Goal: Task Accomplishment & Management: Manage account settings

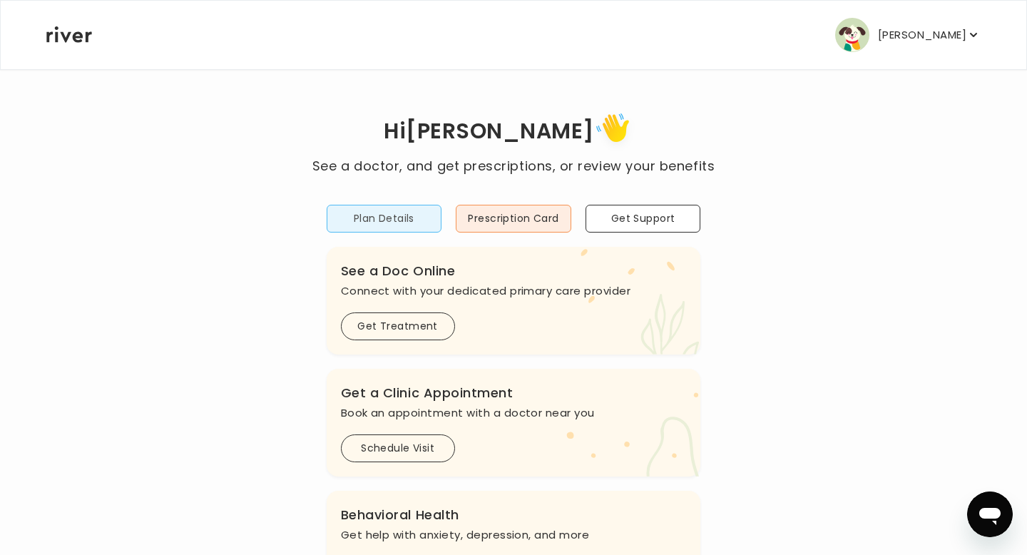
click at [381, 224] on button "Plan Details" at bounding box center [385, 219] width 116 height 28
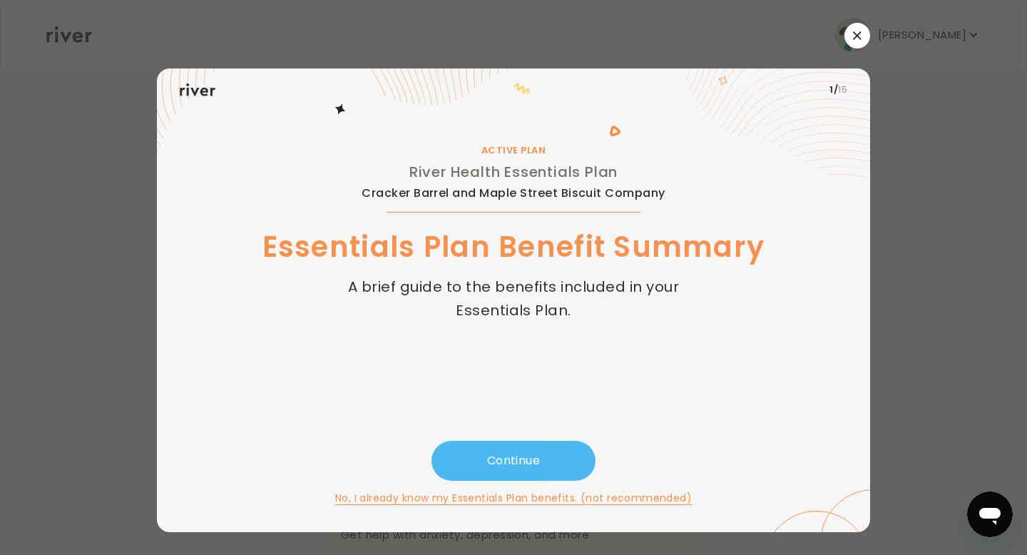
click at [536, 458] on button "Continue" at bounding box center [513, 461] width 164 height 40
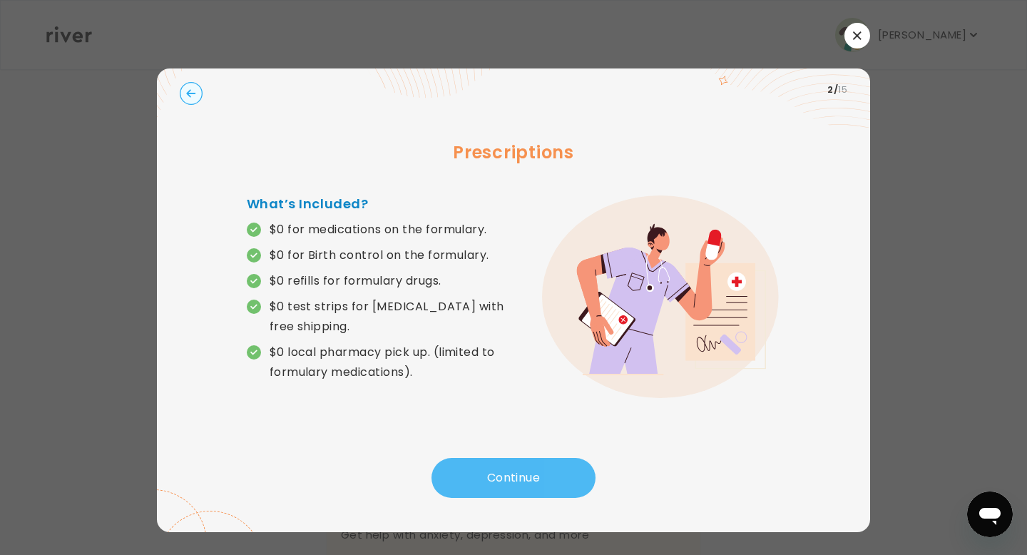
click at [528, 478] on button "Continue" at bounding box center [513, 478] width 164 height 40
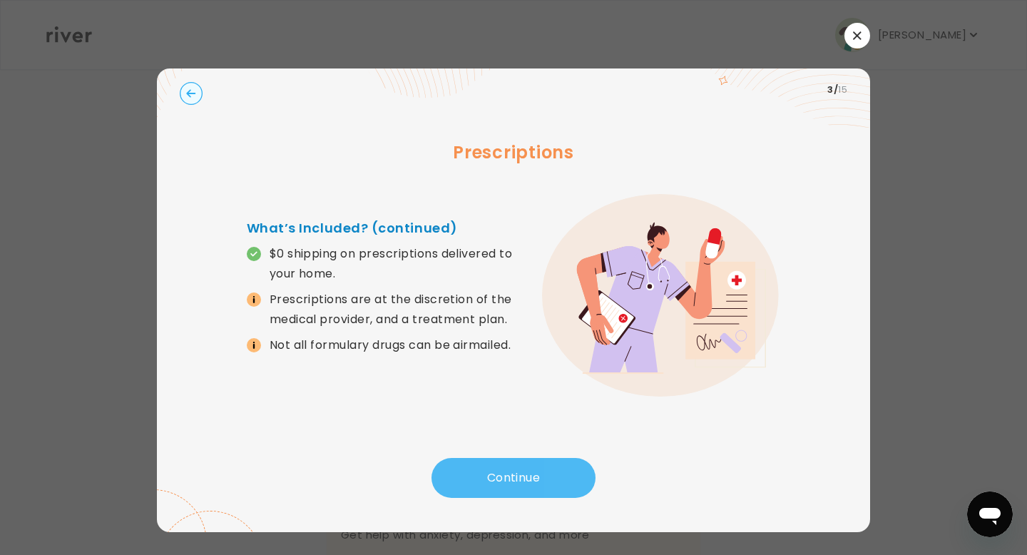
click at [528, 479] on button "Continue" at bounding box center [513, 478] width 164 height 40
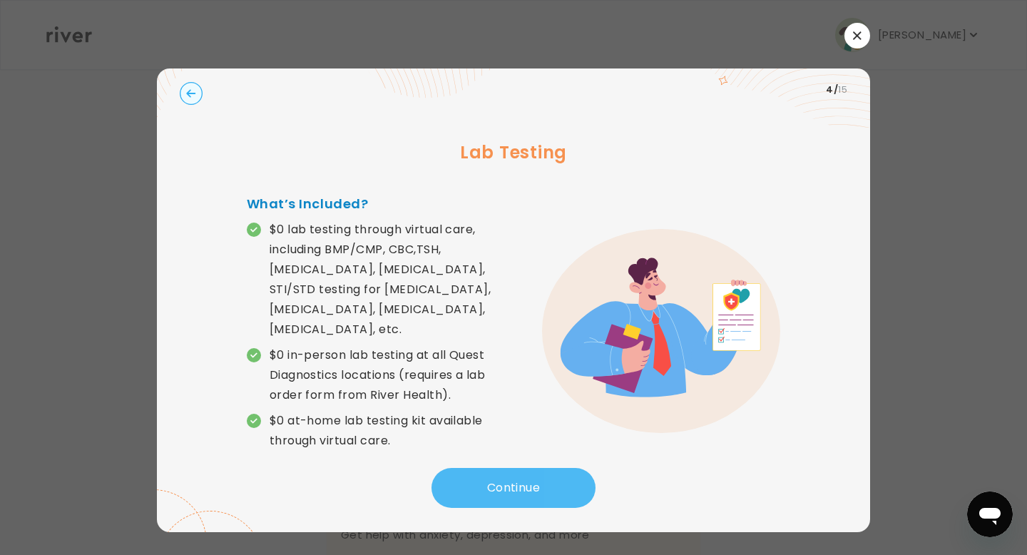
click at [528, 479] on button "Continue" at bounding box center [513, 488] width 164 height 40
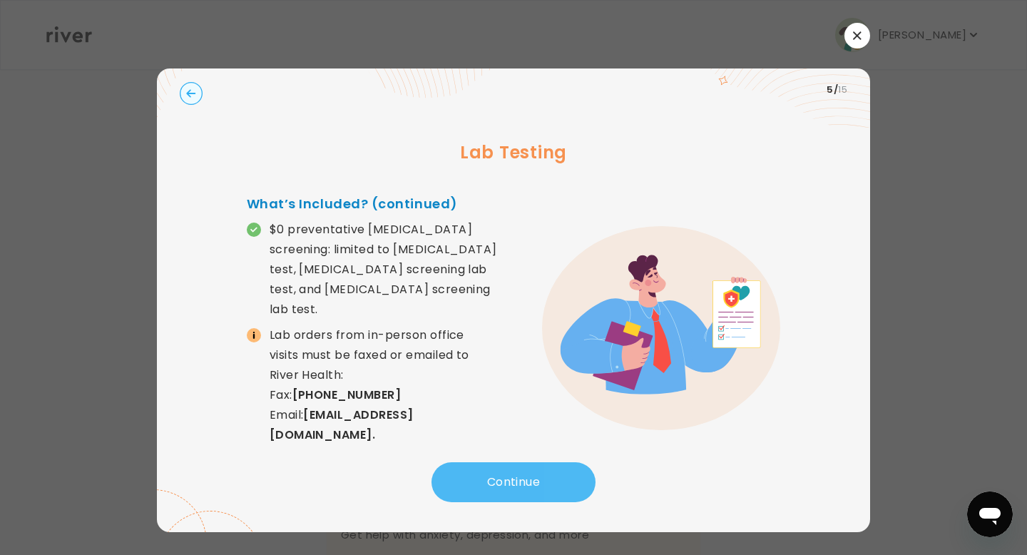
click at [491, 485] on button "Continue" at bounding box center [513, 482] width 164 height 40
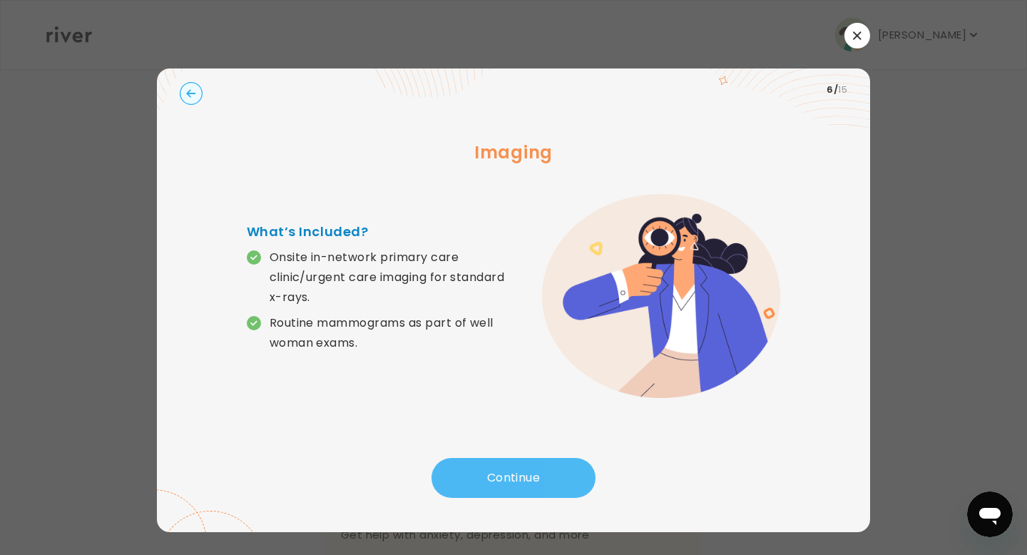
click at [491, 485] on button "Continue" at bounding box center [513, 478] width 164 height 40
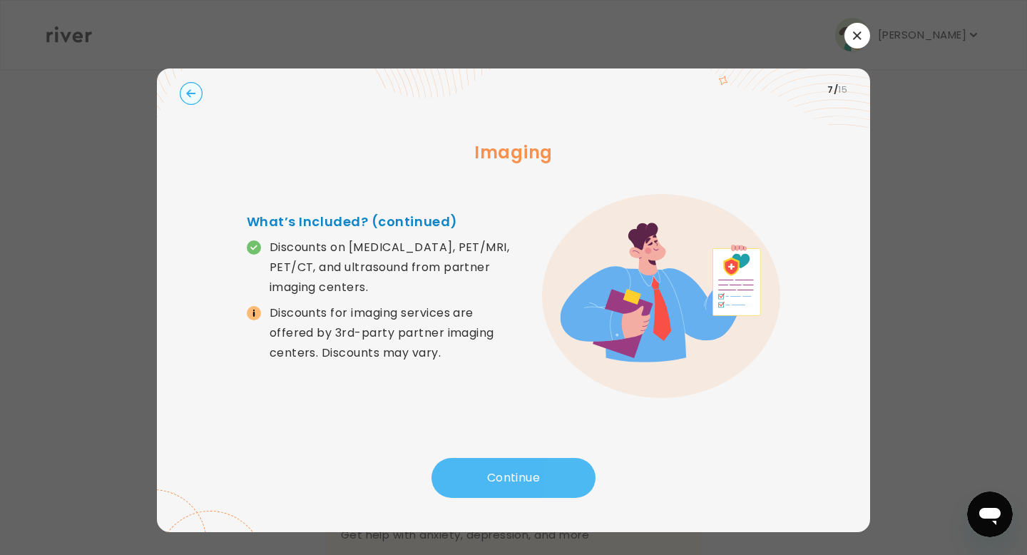
click at [491, 485] on button "Continue" at bounding box center [513, 478] width 164 height 40
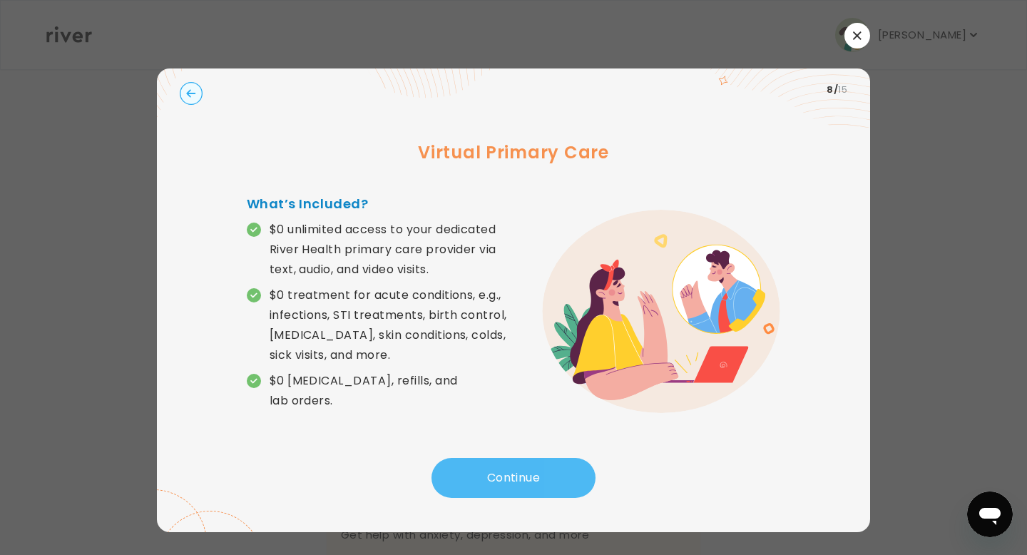
click at [491, 485] on button "Continue" at bounding box center [513, 478] width 164 height 40
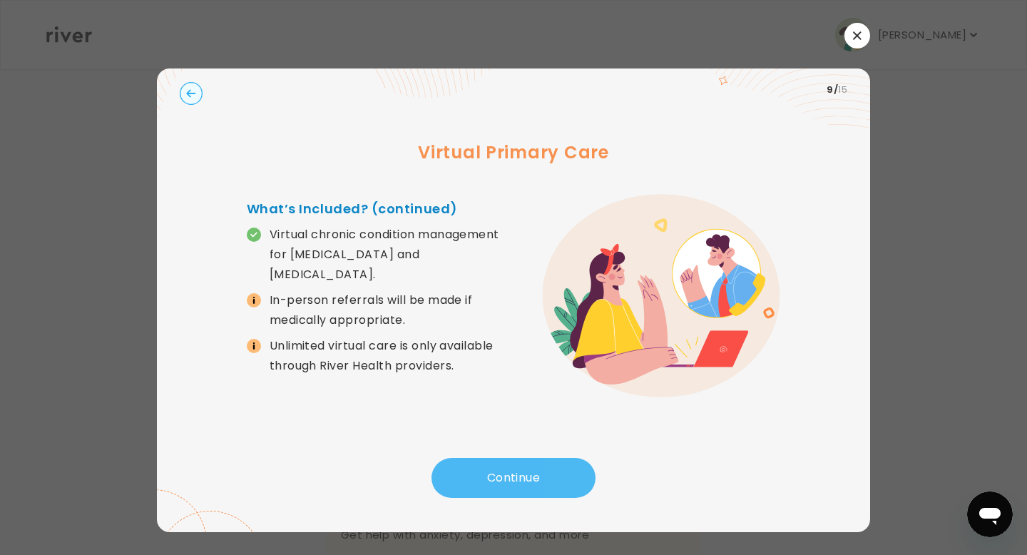
click at [491, 485] on button "Continue" at bounding box center [513, 478] width 164 height 40
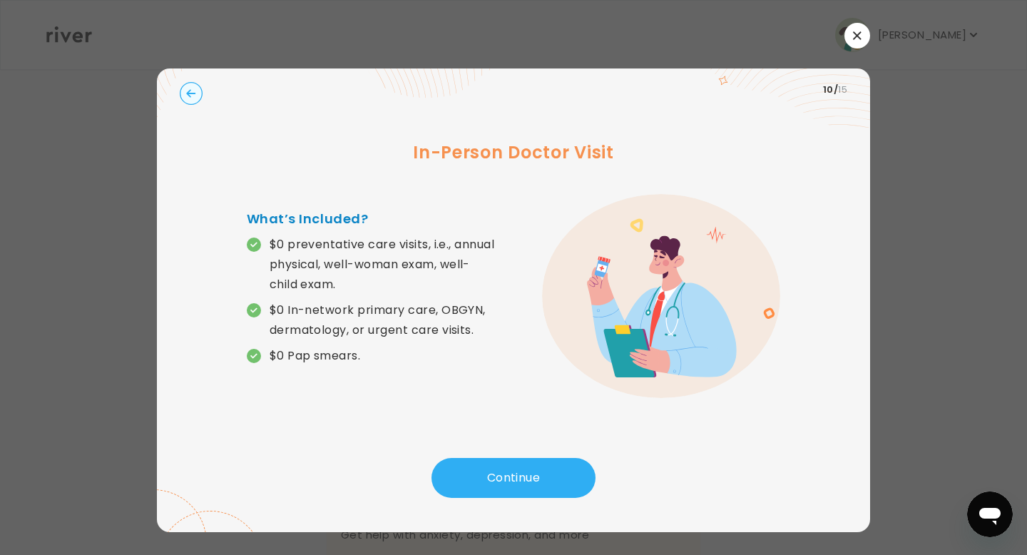
click at [254, 244] on icon at bounding box center [253, 244] width 6 height 5
click at [517, 474] on button "Continue" at bounding box center [513, 478] width 164 height 40
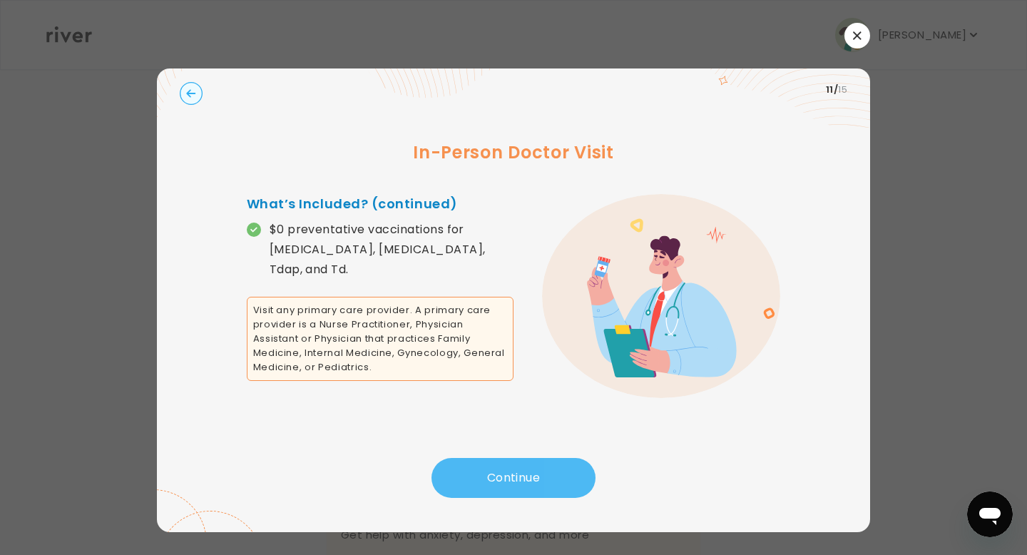
click at [524, 483] on button "Continue" at bounding box center [513, 478] width 164 height 40
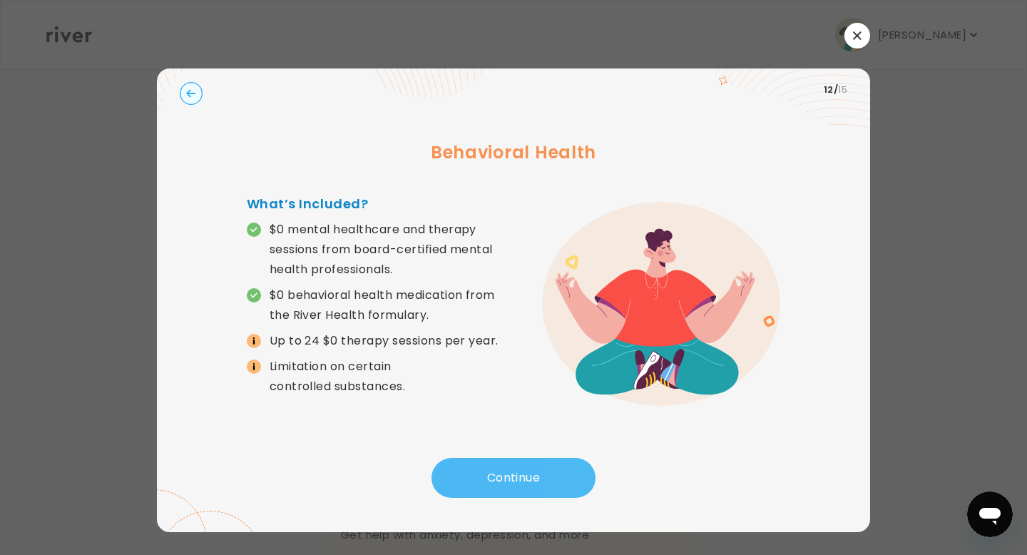
click at [530, 486] on button "Continue" at bounding box center [513, 478] width 164 height 40
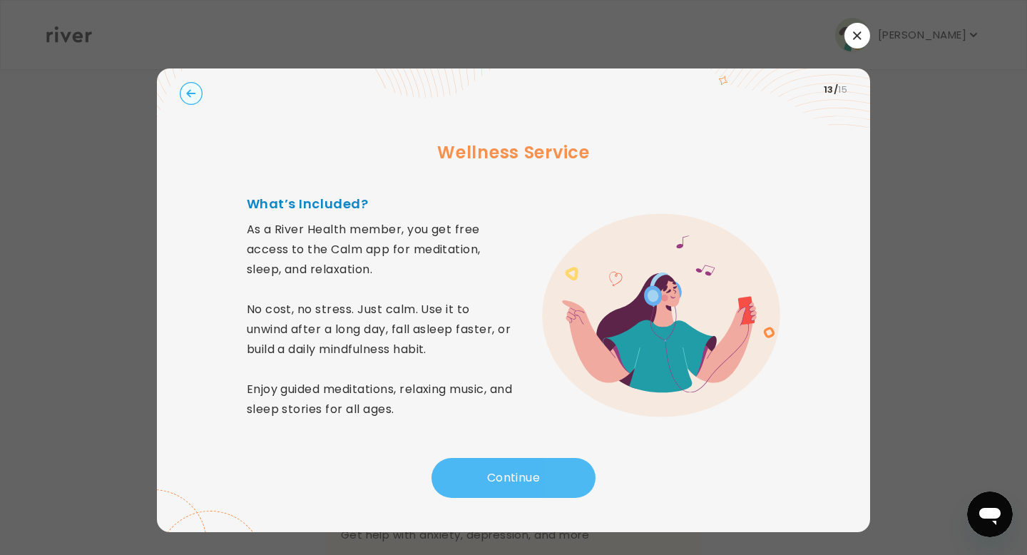
click at [530, 486] on button "Continue" at bounding box center [513, 478] width 164 height 40
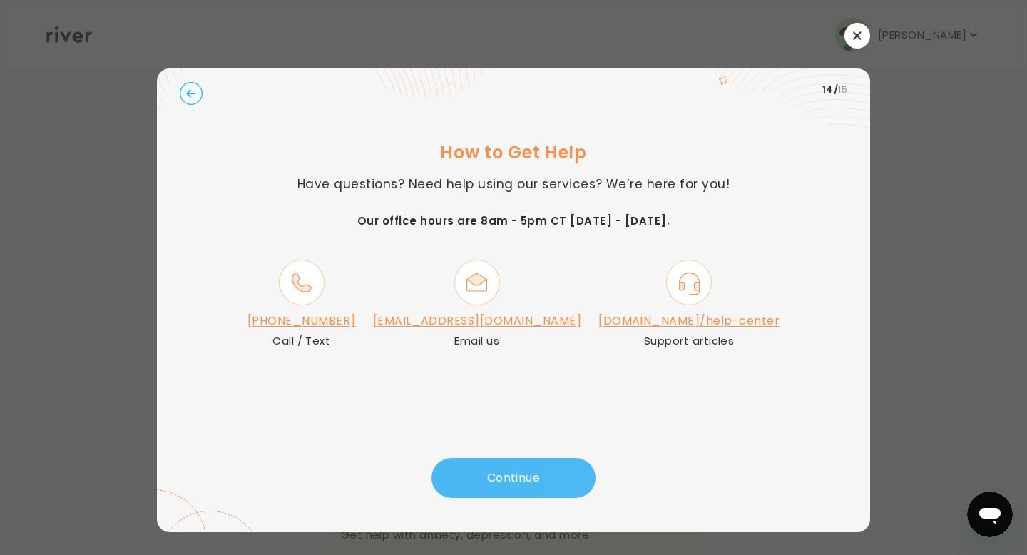
click at [530, 487] on button "Continue" at bounding box center [513, 478] width 164 height 40
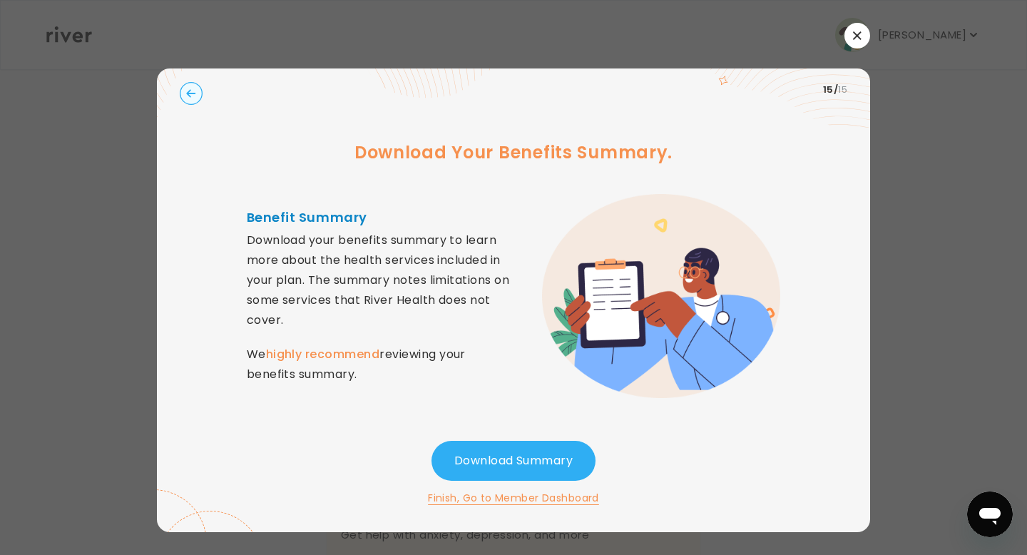
click at [847, 37] on button "button" at bounding box center [857, 36] width 26 height 26
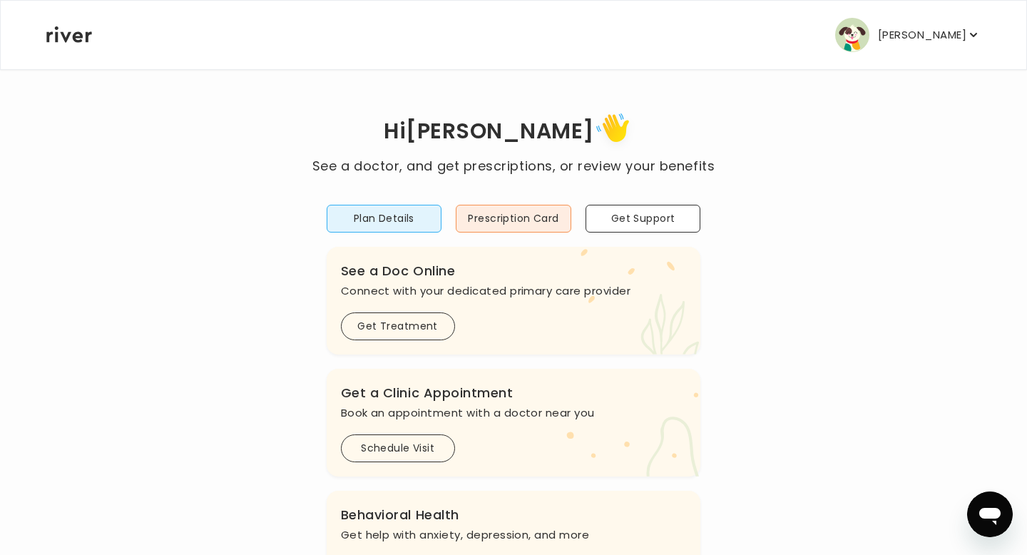
click at [920, 35] on p "[PERSON_NAME]" at bounding box center [922, 35] width 88 height 20
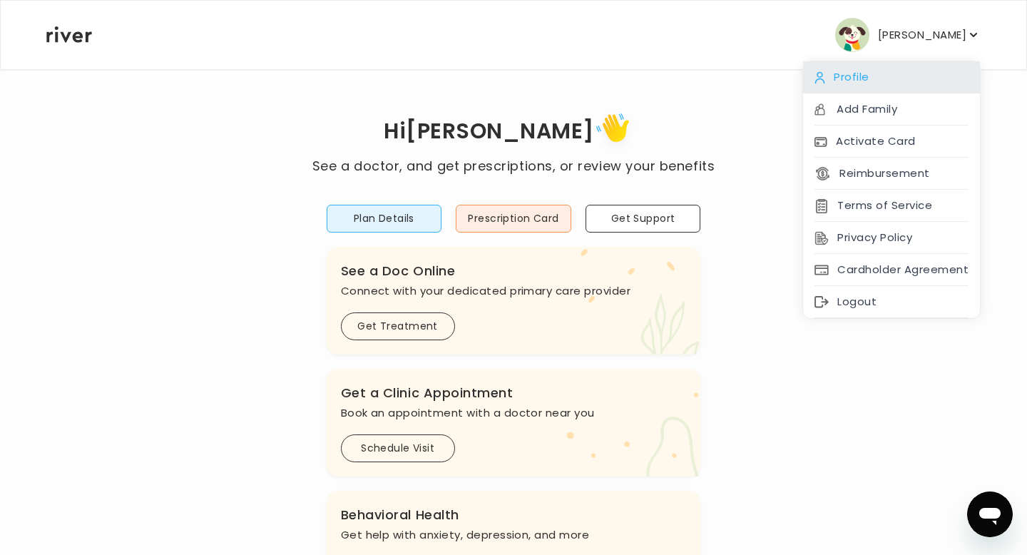
click at [862, 82] on div "Profile" at bounding box center [891, 77] width 177 height 32
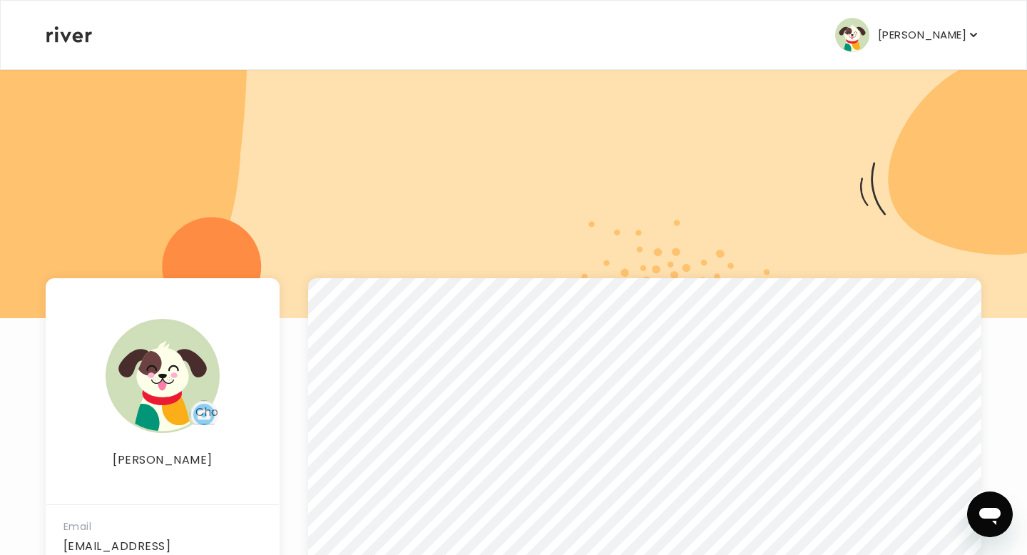
click at [905, 27] on button "[PERSON_NAME]" at bounding box center [907, 35] width 145 height 34
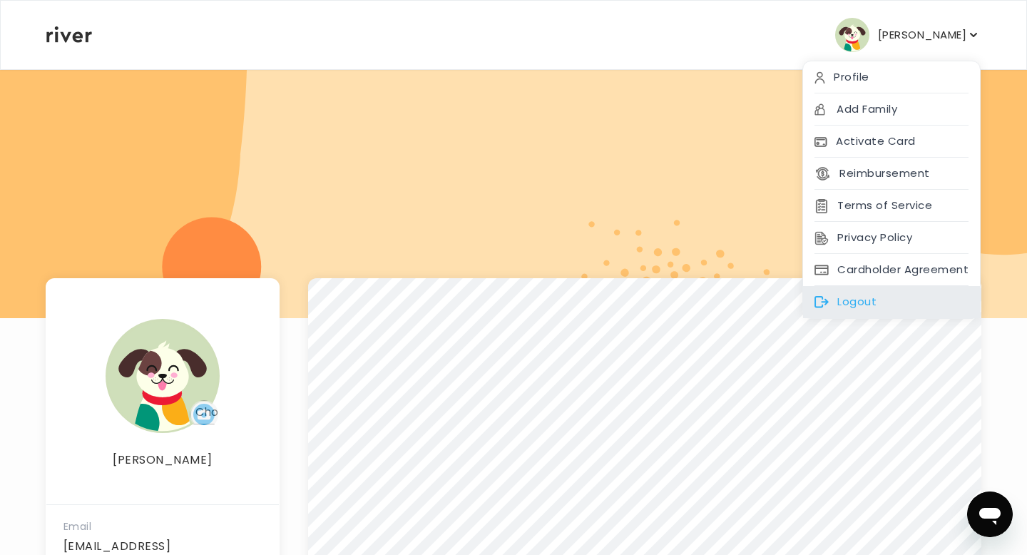
click at [843, 289] on div "Logout" at bounding box center [891, 302] width 177 height 32
